Goal: Information Seeking & Learning: Learn about a topic

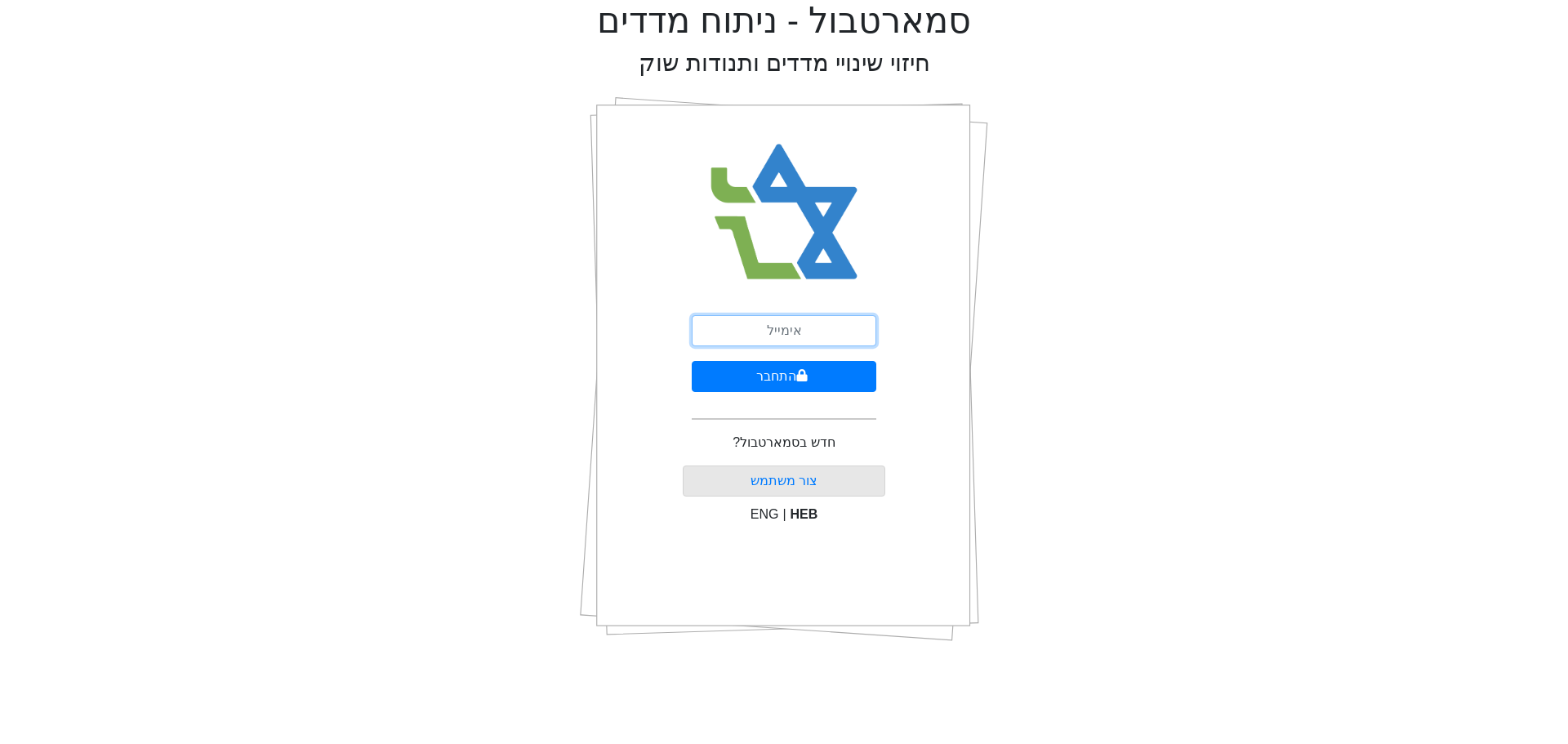
click at [747, 327] on input "email" at bounding box center [784, 330] width 185 height 31
type input "ט"
click at [731, 330] on input "email" at bounding box center [784, 330] width 185 height 31
type input "ט"
type input "t"
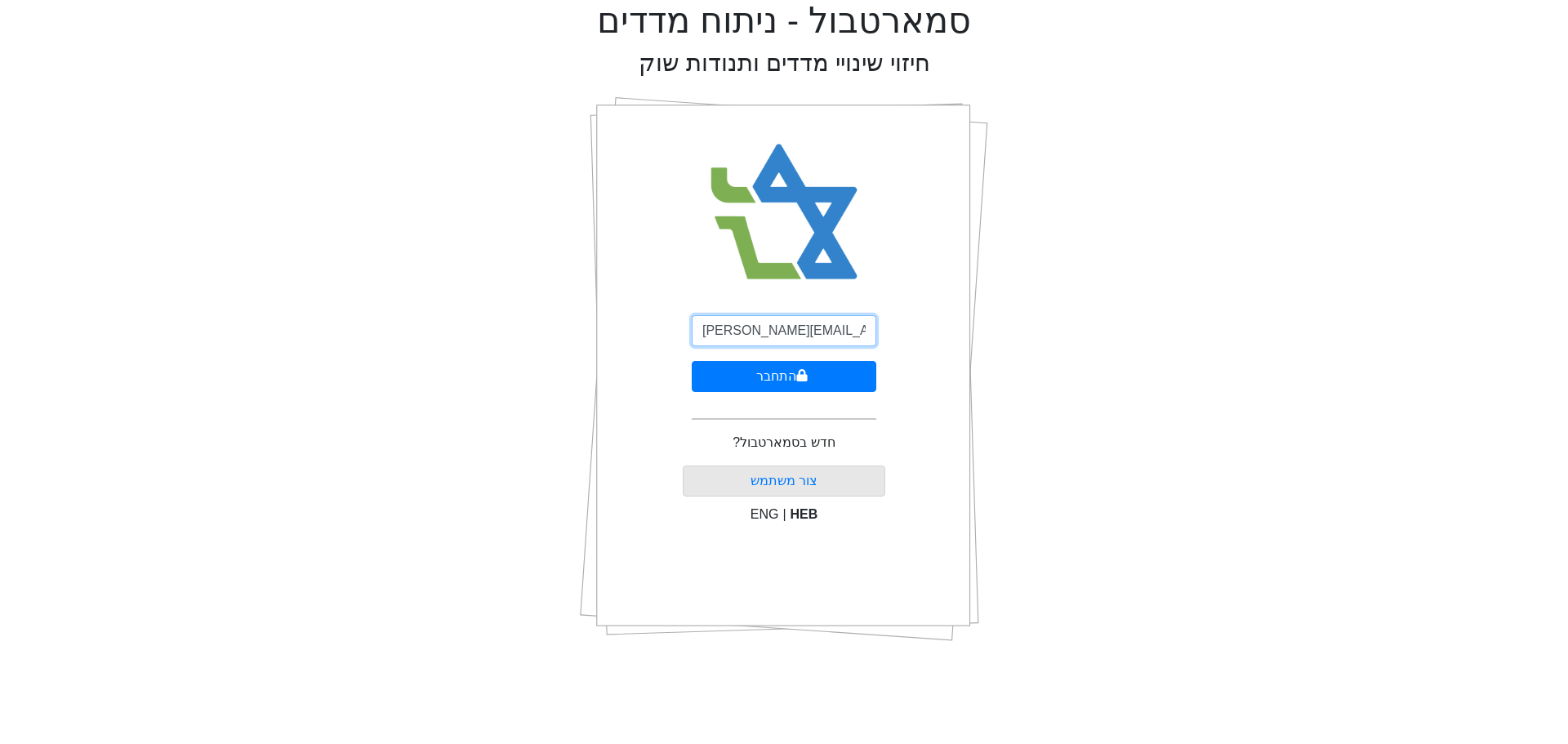
type input "[PERSON_NAME][EMAIL_ADDRESS][DOMAIN_NAME]"
click at [771, 374] on button "התחבר" at bounding box center [784, 376] width 185 height 31
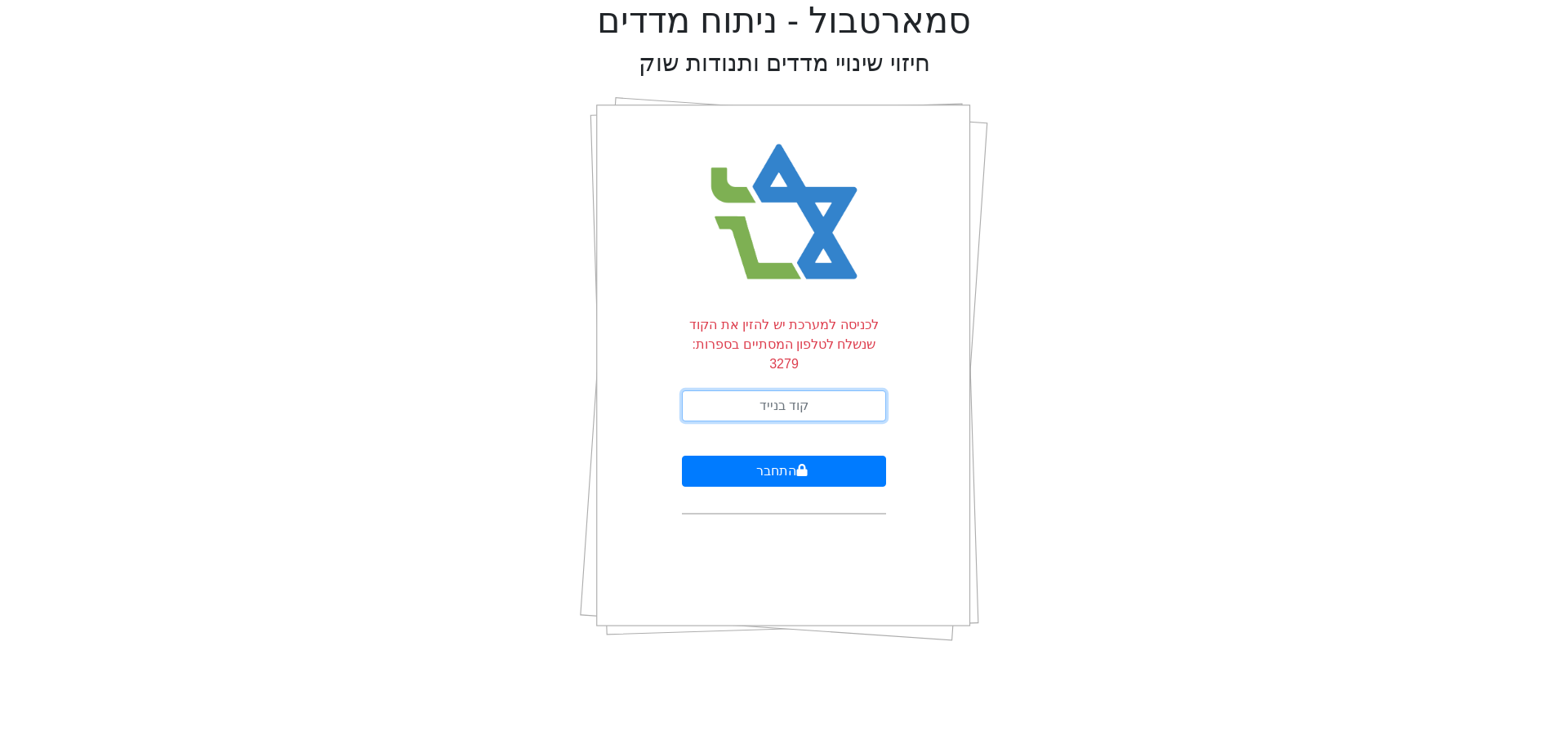
click at [765, 390] on input "text" at bounding box center [784, 405] width 205 height 31
type input "250601"
click at [682, 456] on button "התחבר" at bounding box center [784, 471] width 205 height 31
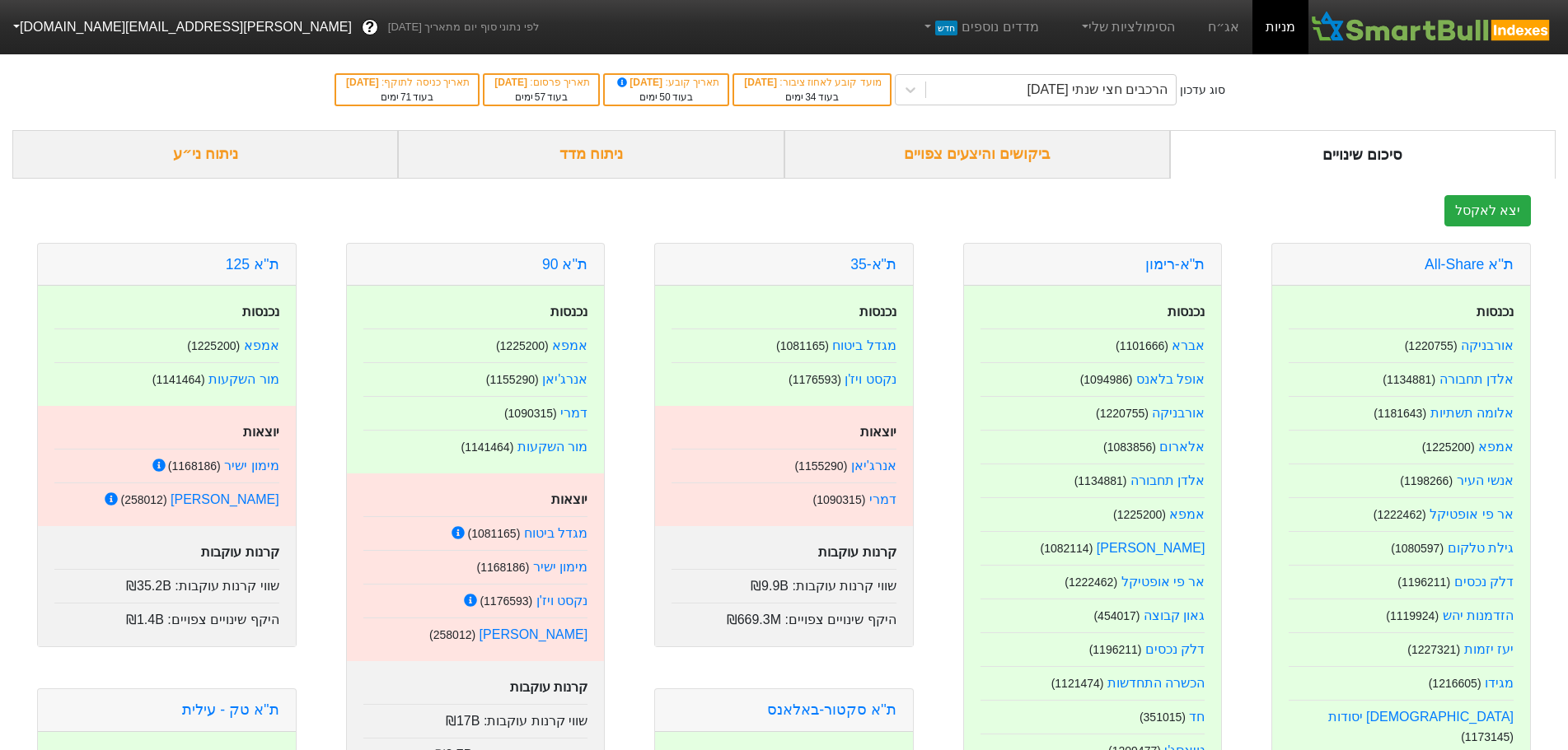
click at [960, 150] on div "ביקושים והיצעים צפויים" at bounding box center [977, 154] width 386 height 49
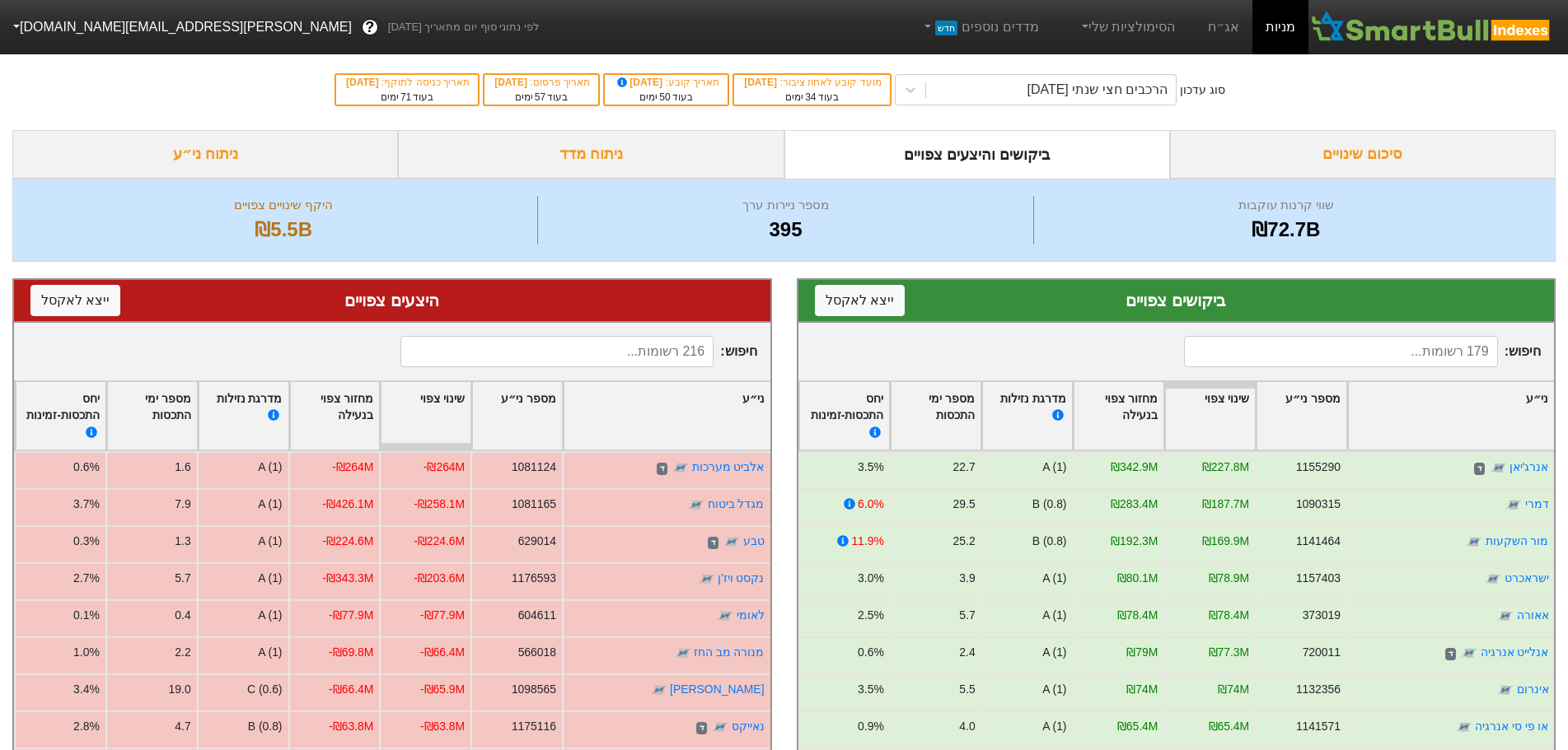
click at [430, 394] on div "שינוי צפוי" at bounding box center [426, 415] width 90 height 68
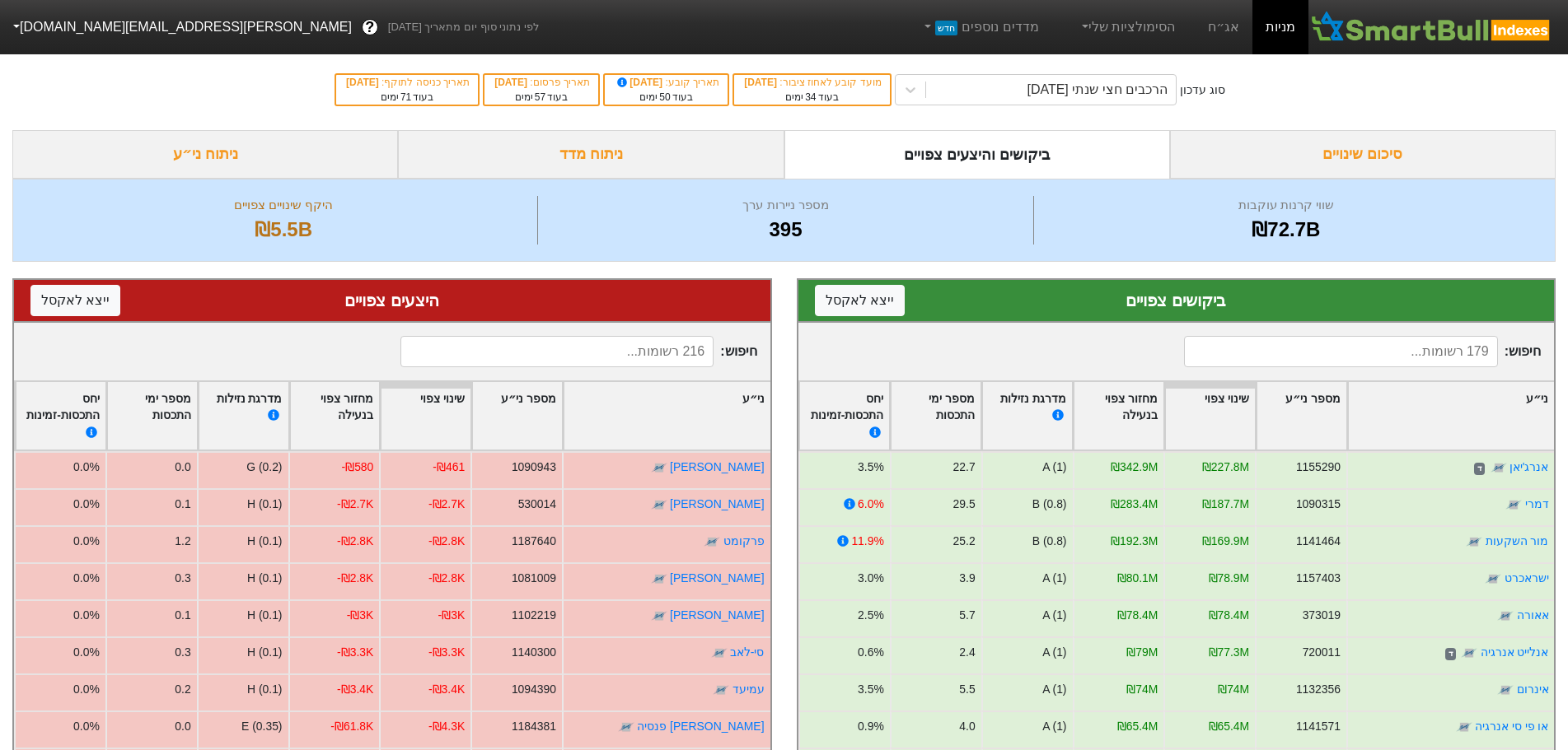
click at [430, 394] on div "שינוי צפוי" at bounding box center [426, 415] width 90 height 68
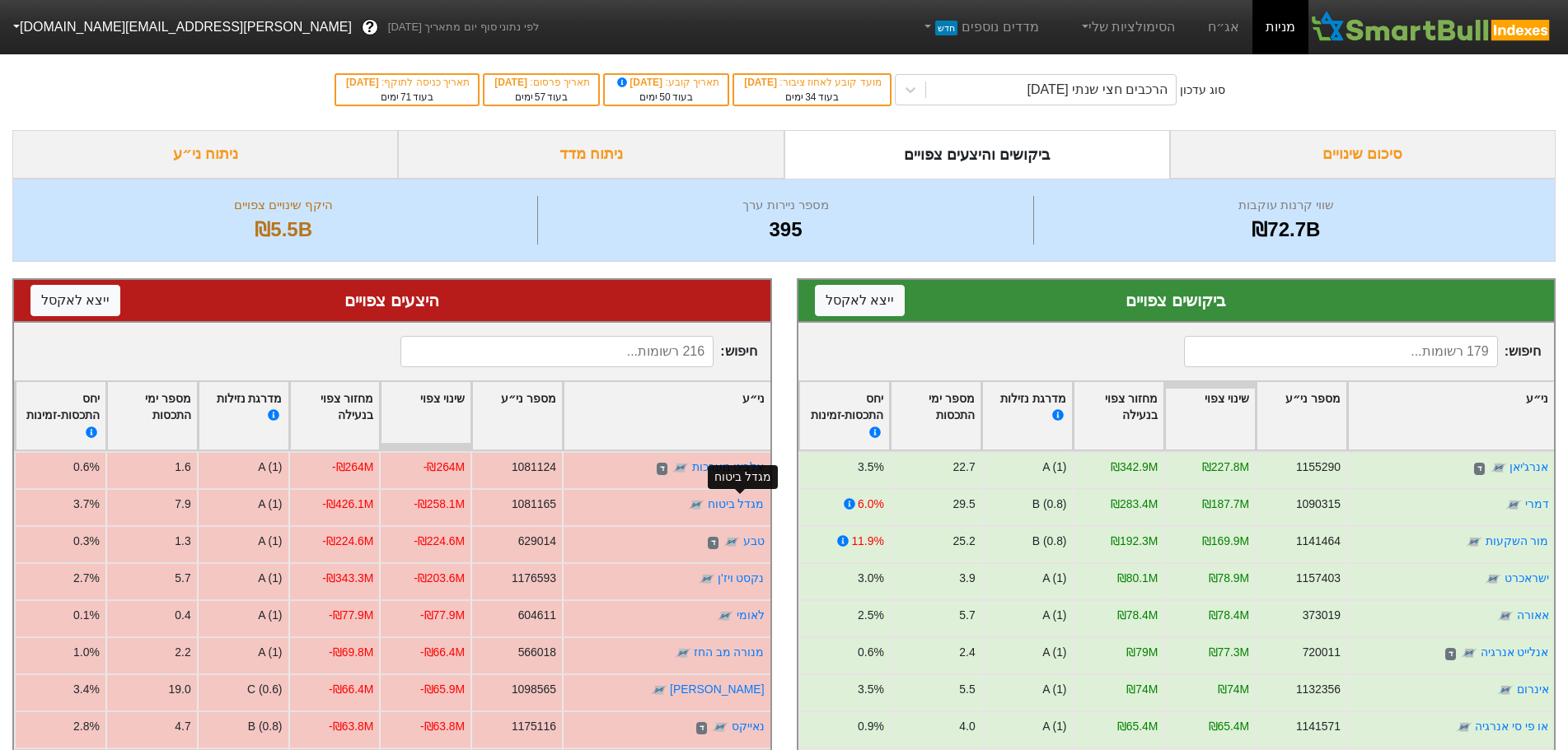
click at [722, 504] on link "מגדל ביטוח" at bounding box center [736, 504] width 57 height 13
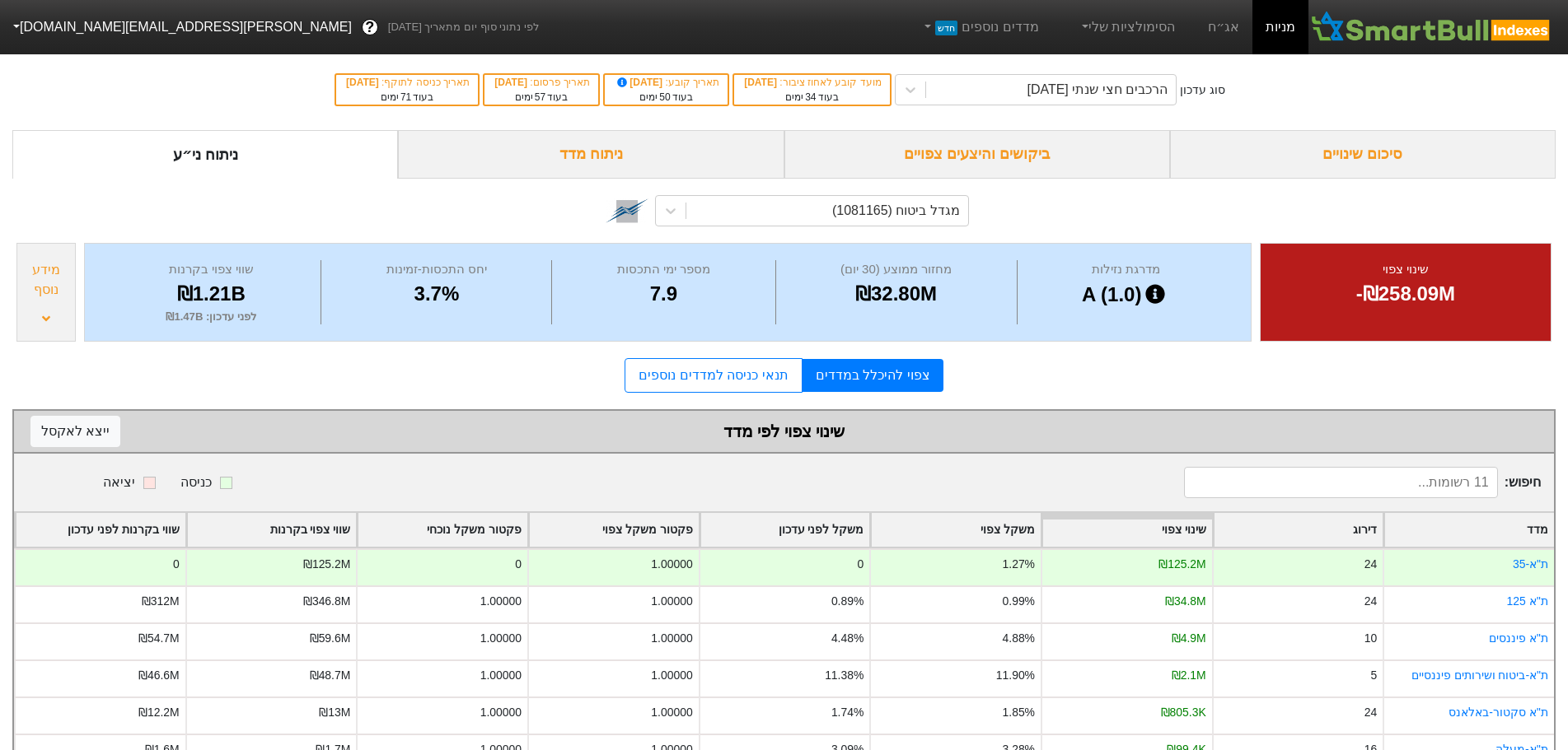
click at [1279, 161] on div "סיכום שינויים" at bounding box center [1363, 154] width 386 height 49
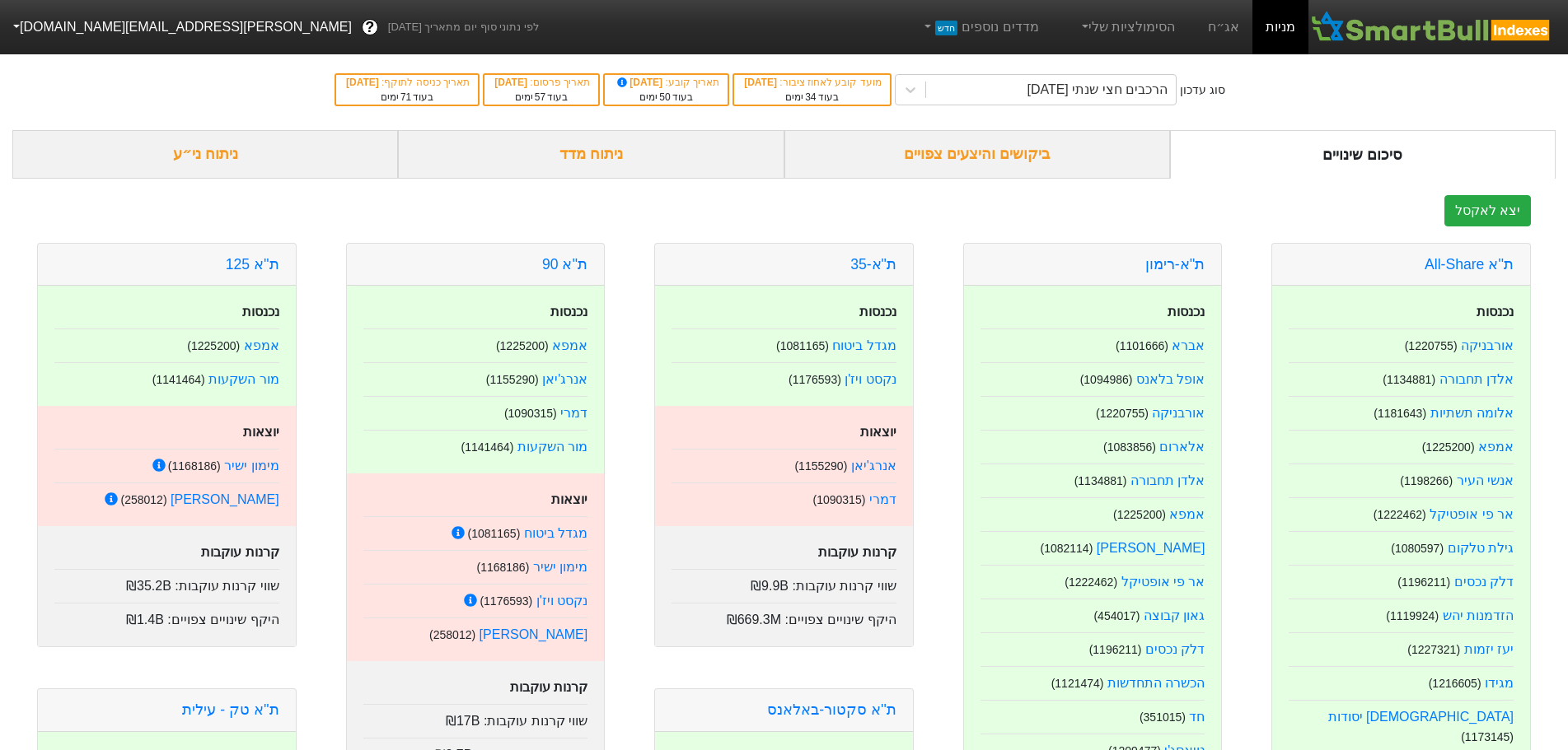
click at [1000, 160] on div "ביקושים והיצעים צפויים" at bounding box center [977, 154] width 386 height 49
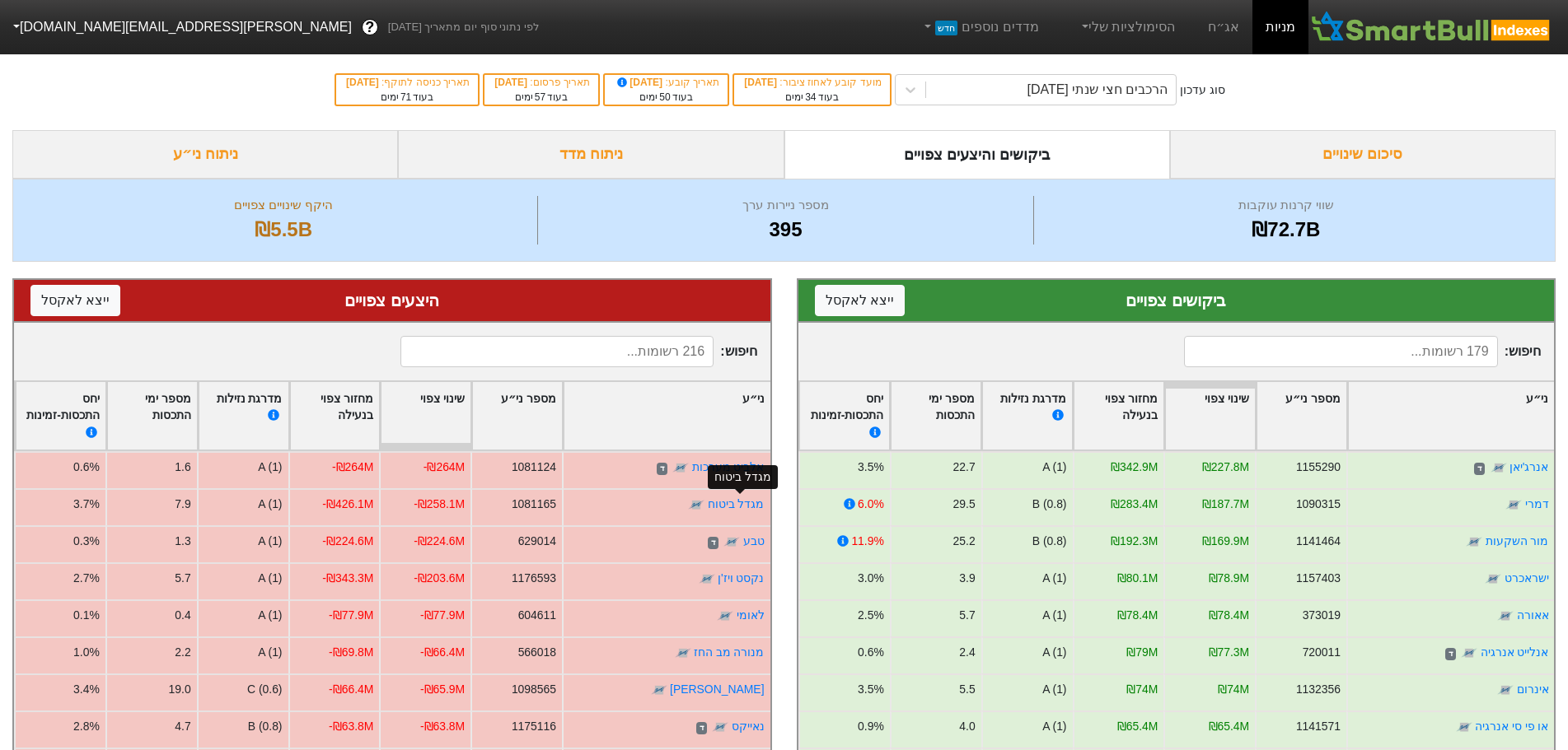
click at [725, 500] on link "מגדל ביטוח" at bounding box center [736, 504] width 57 height 13
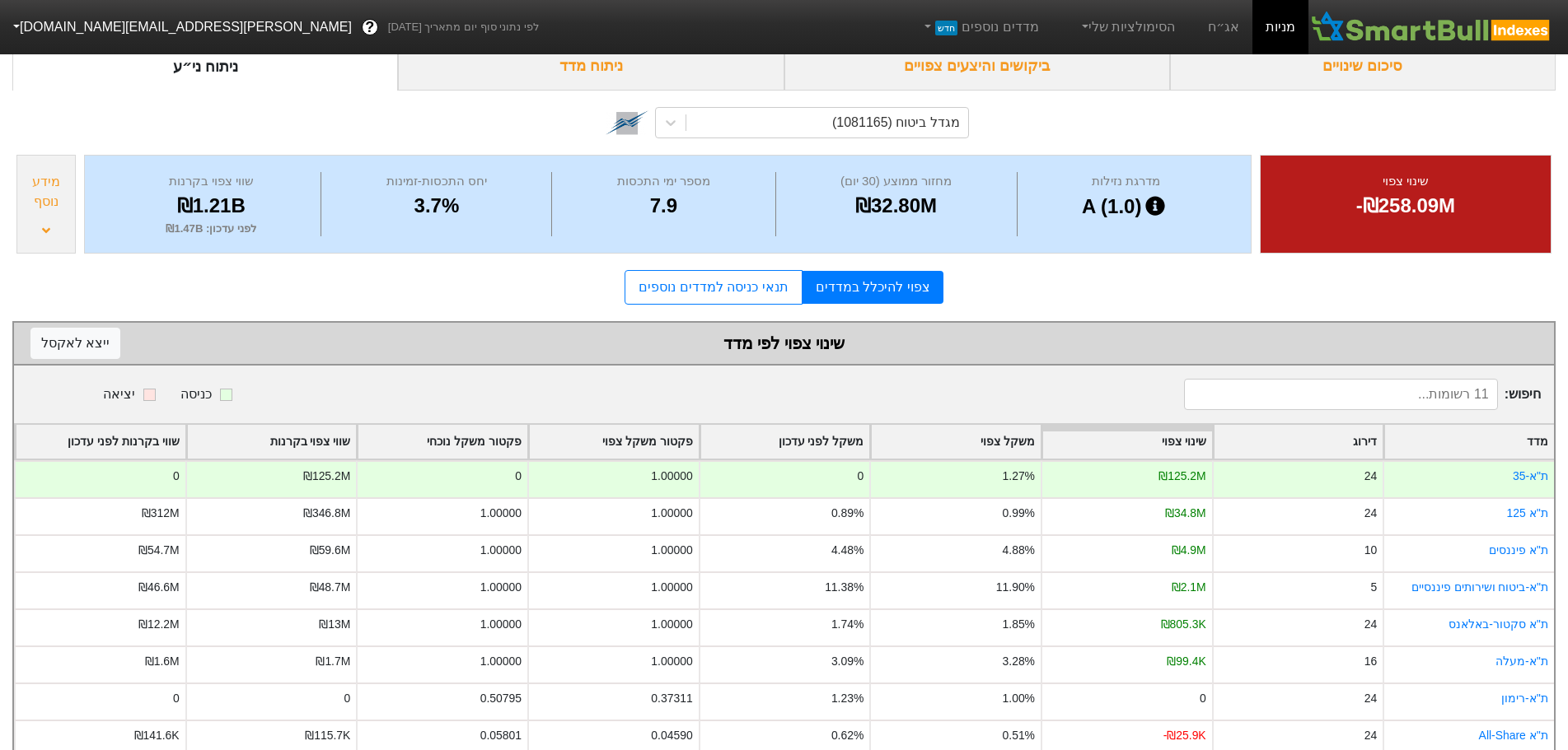
scroll to position [236, 0]
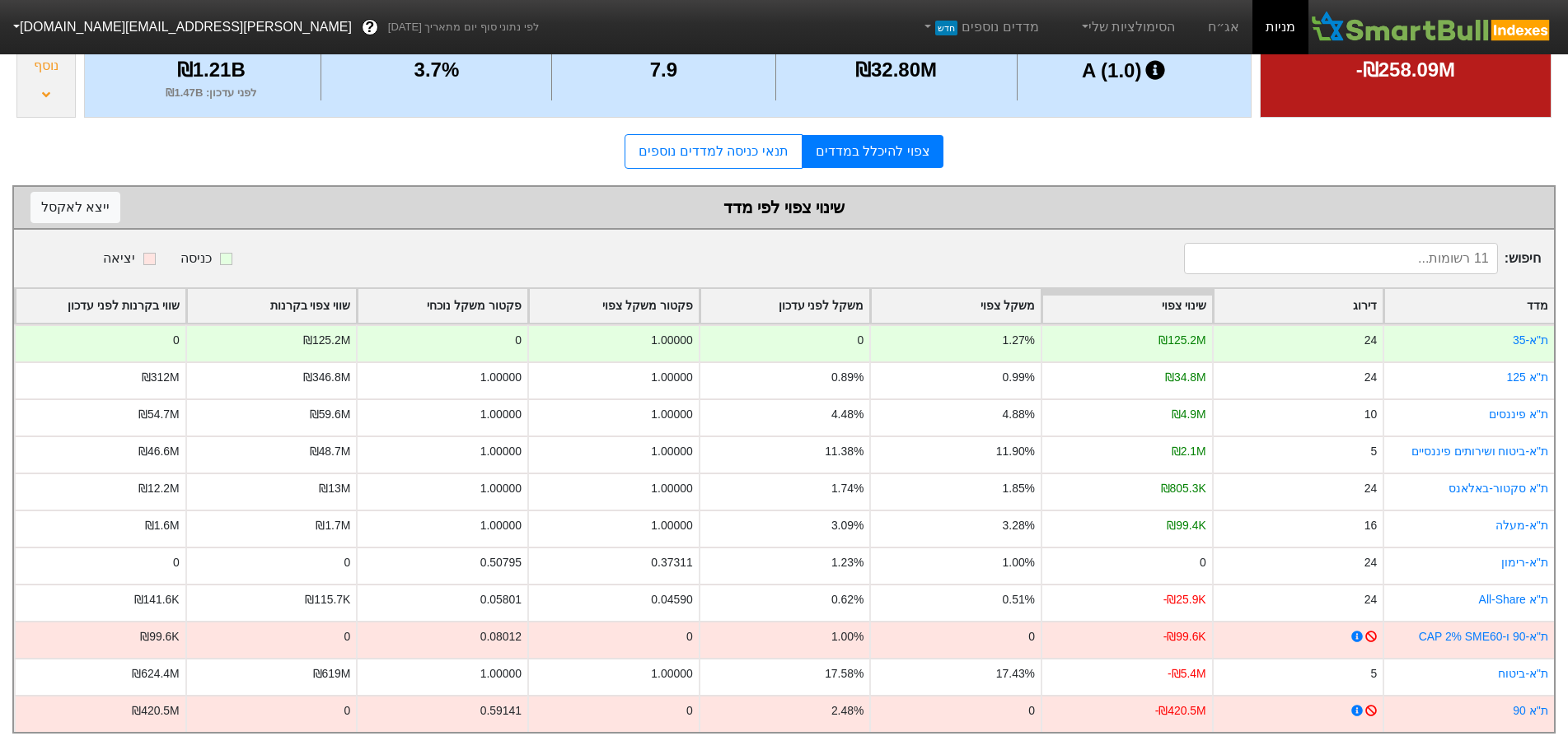
click at [1394, 32] on img at bounding box center [1431, 27] width 247 height 33
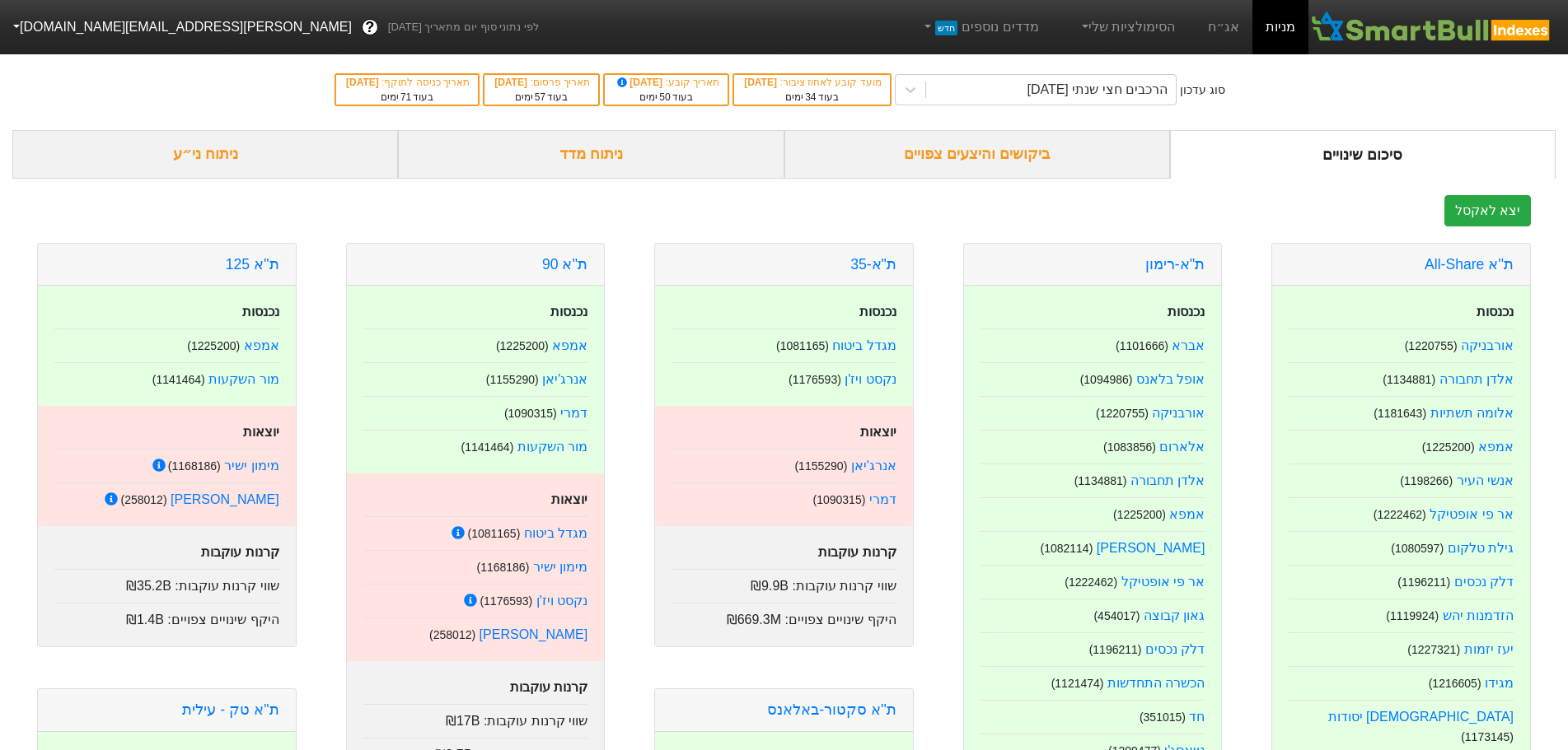
click at [959, 166] on div "ביקושים והיצעים צפויים" at bounding box center [977, 154] width 386 height 49
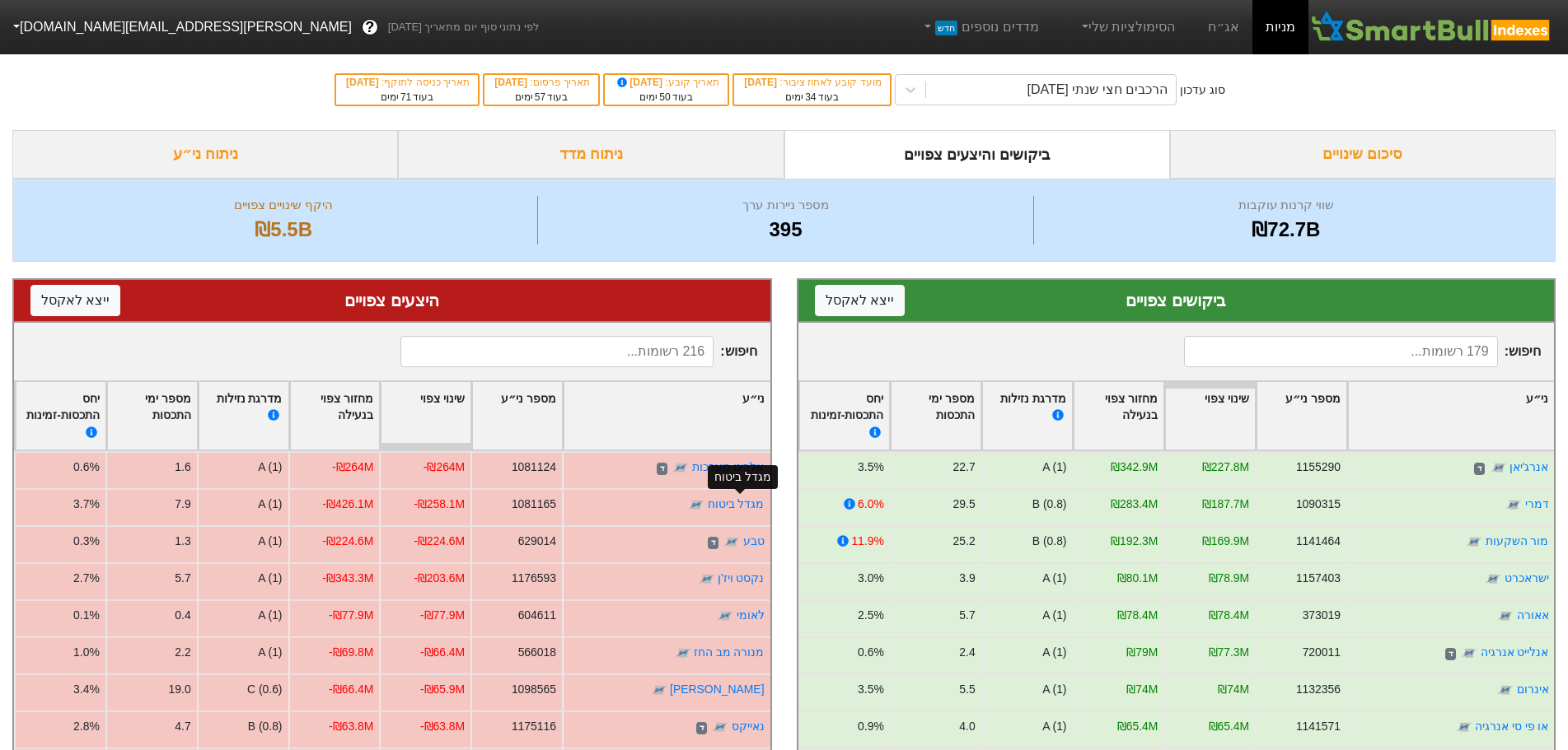
click at [725, 504] on link "מגדל ביטוח" at bounding box center [736, 504] width 57 height 13
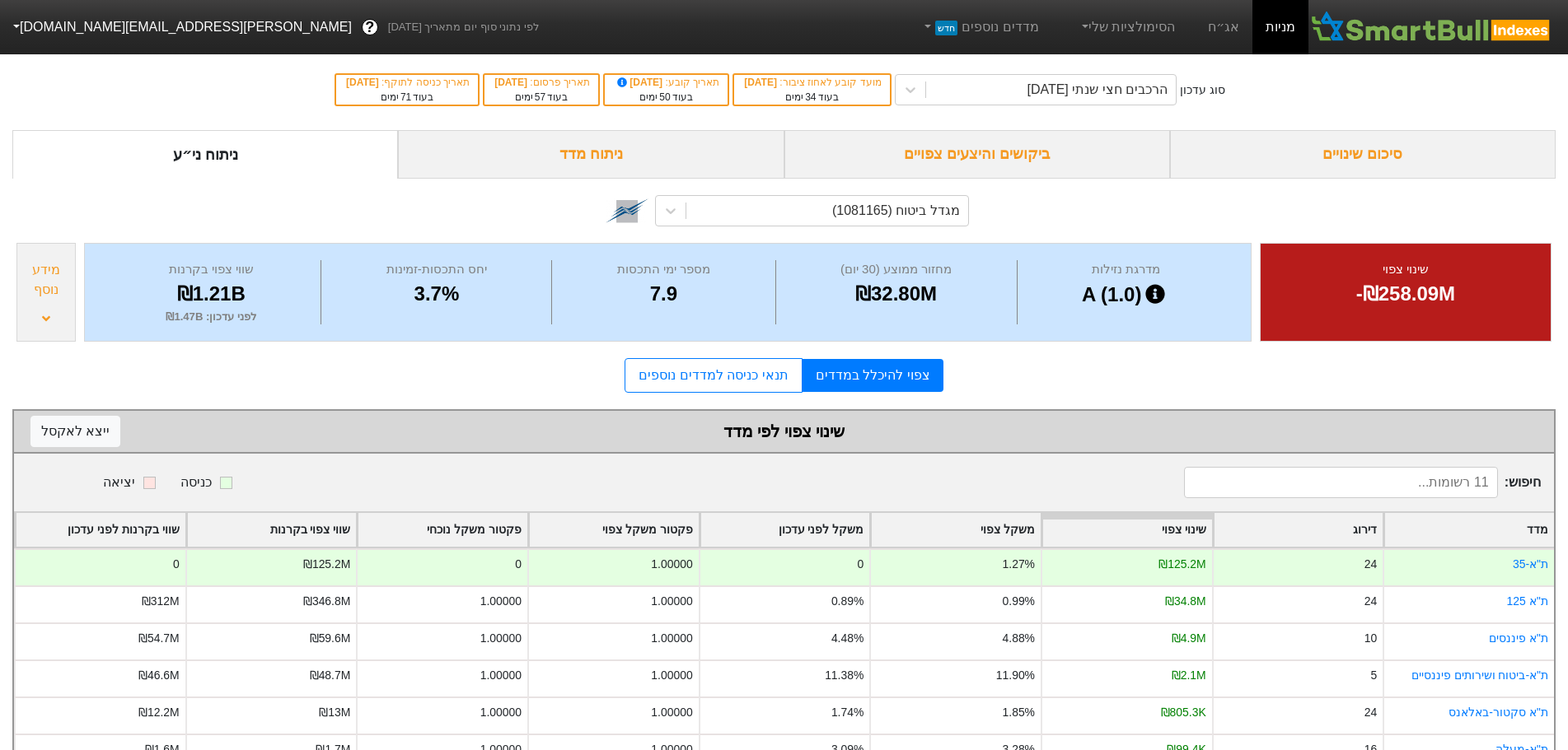
click at [986, 151] on div "ביקושים והיצעים צפויים" at bounding box center [977, 154] width 386 height 49
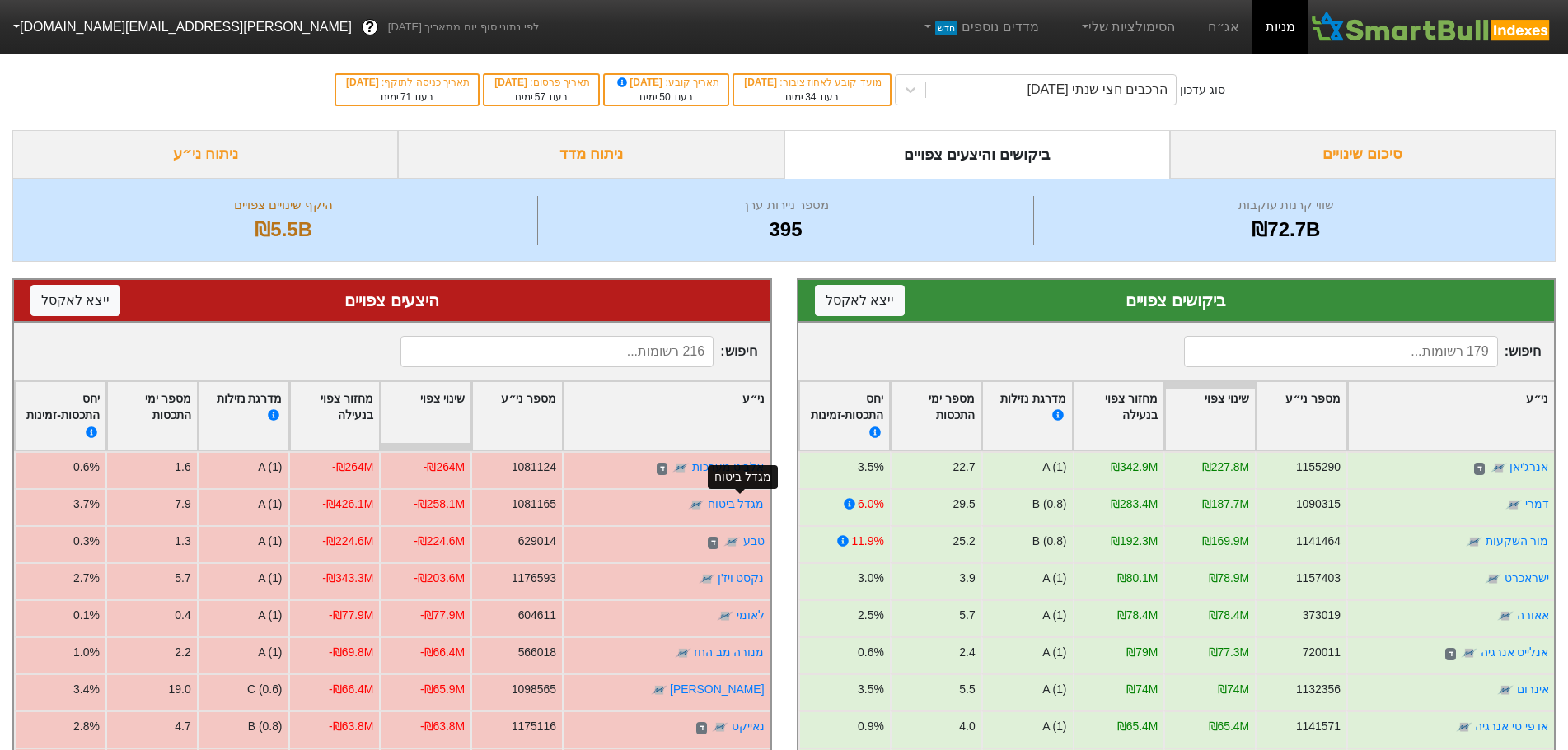
click at [725, 498] on link "מגדל ביטוח" at bounding box center [736, 504] width 57 height 13
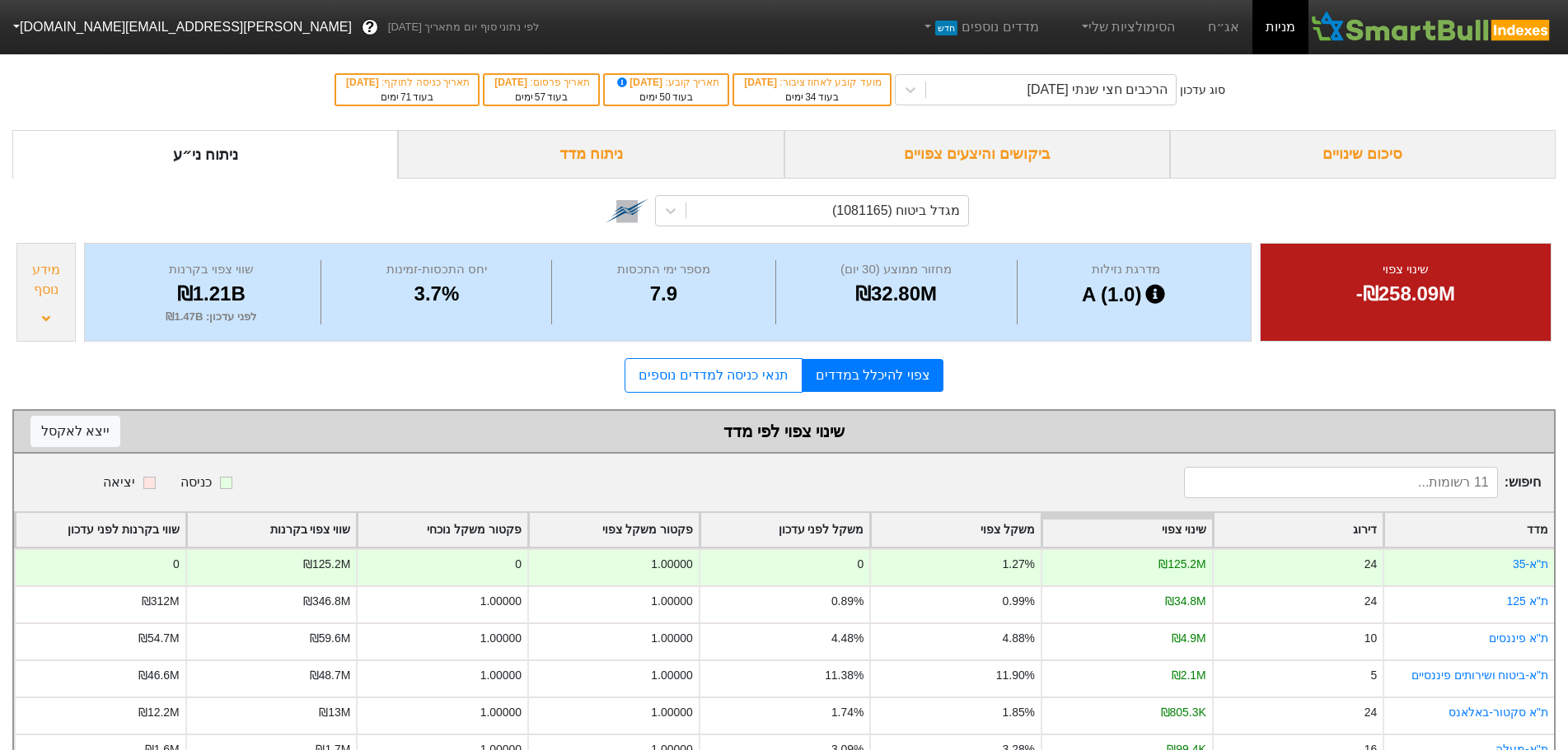
click at [1354, 150] on div "סיכום שינויים" at bounding box center [1363, 154] width 386 height 49
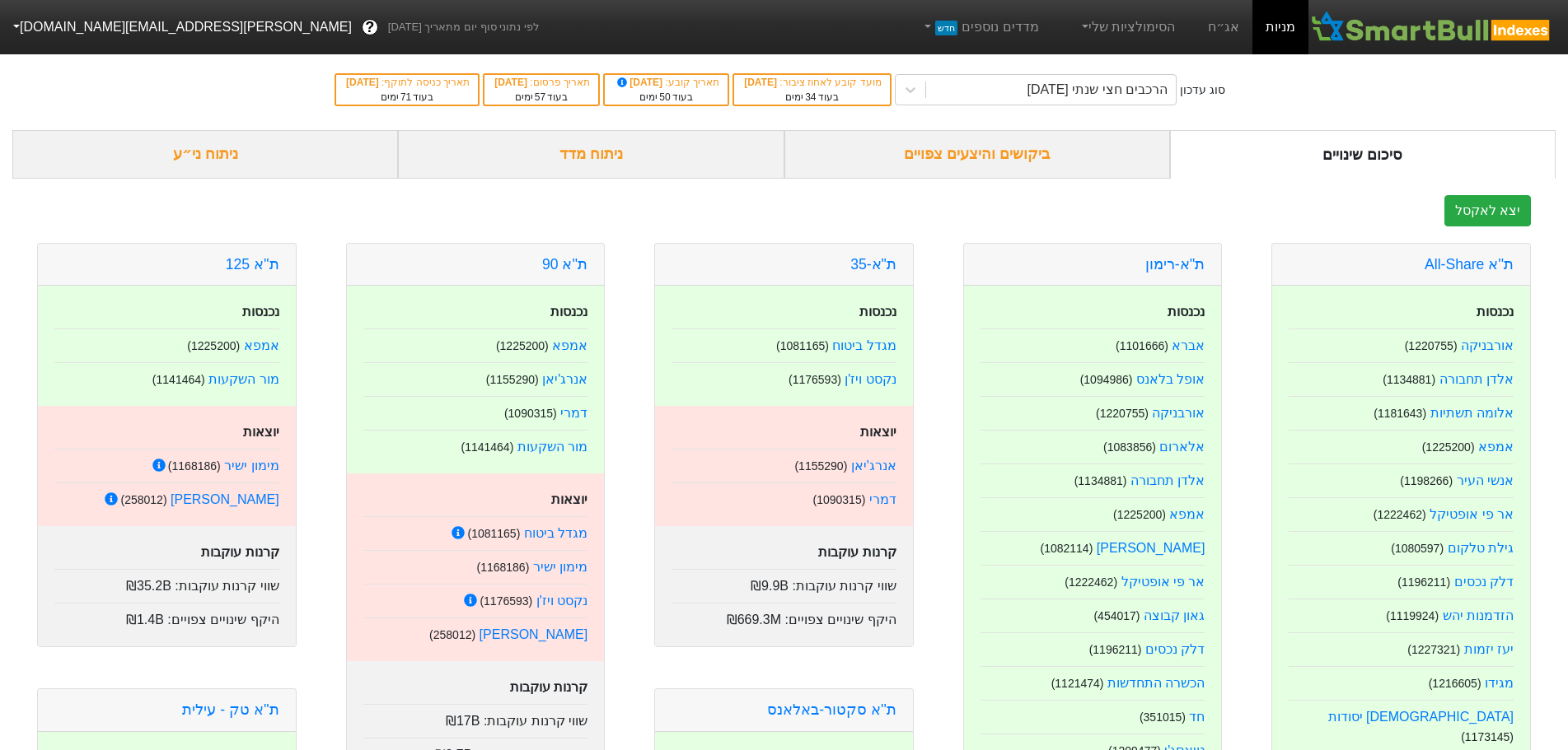
click at [1010, 153] on div "ביקושים והיצעים צפויים" at bounding box center [977, 154] width 386 height 49
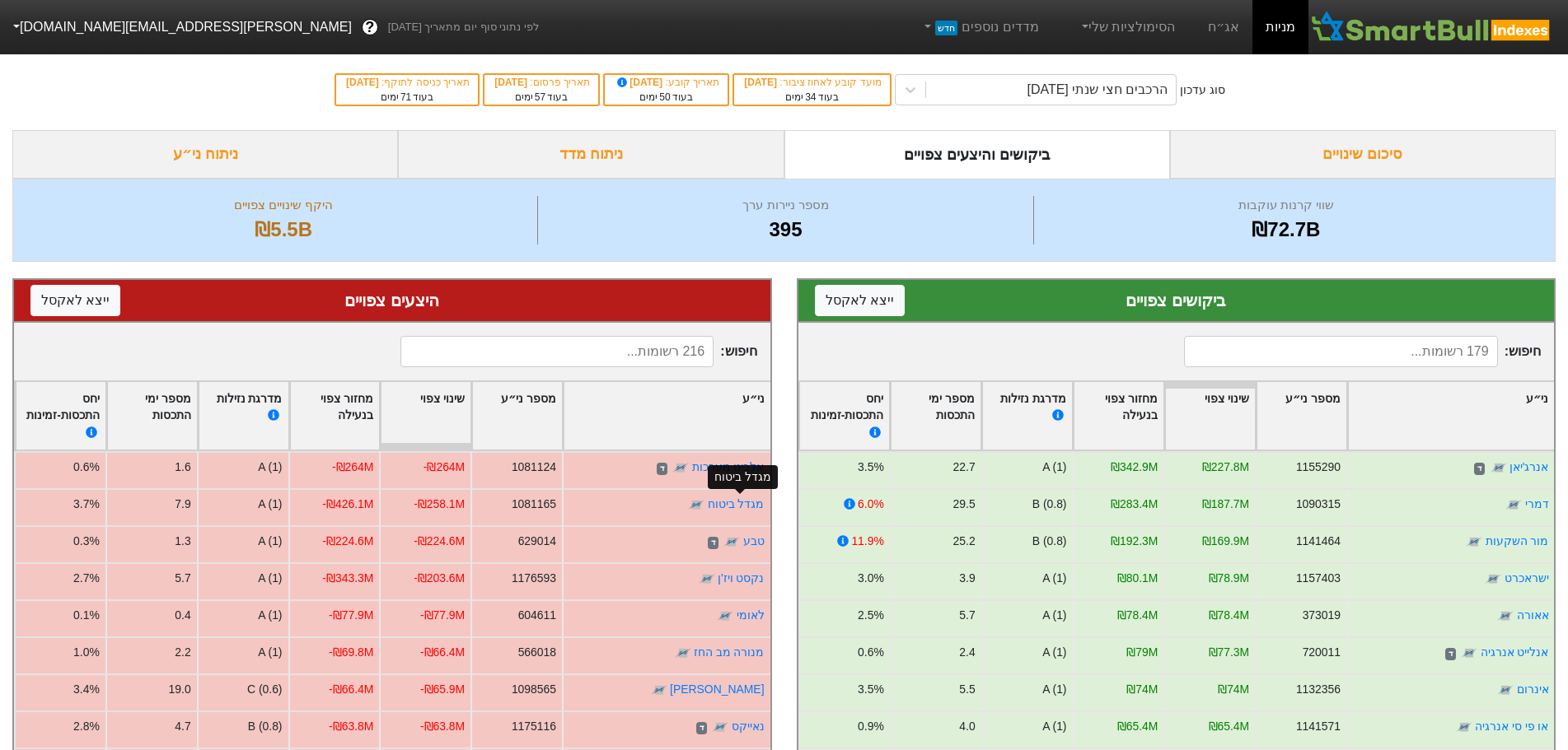
click at [728, 498] on link "מגדל ביטוח" at bounding box center [736, 504] width 57 height 13
